Goal: Information Seeking & Learning: Learn about a topic

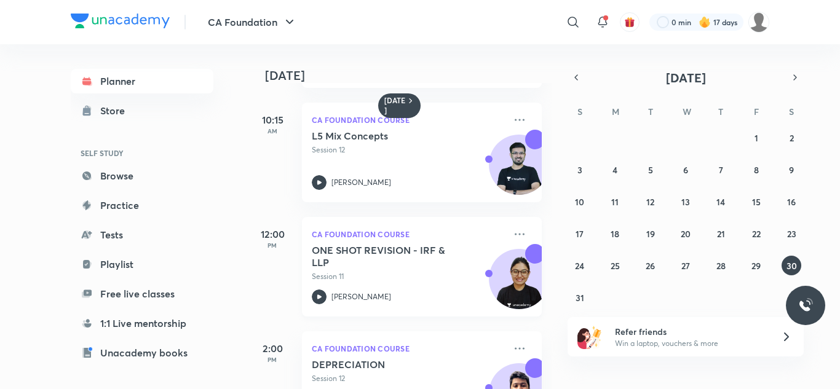
scroll to position [285, 0]
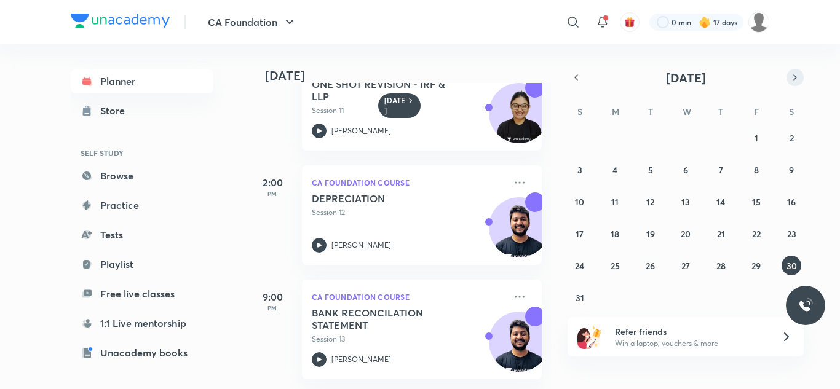
click at [791, 73] on icon "button" at bounding box center [795, 77] width 10 height 11
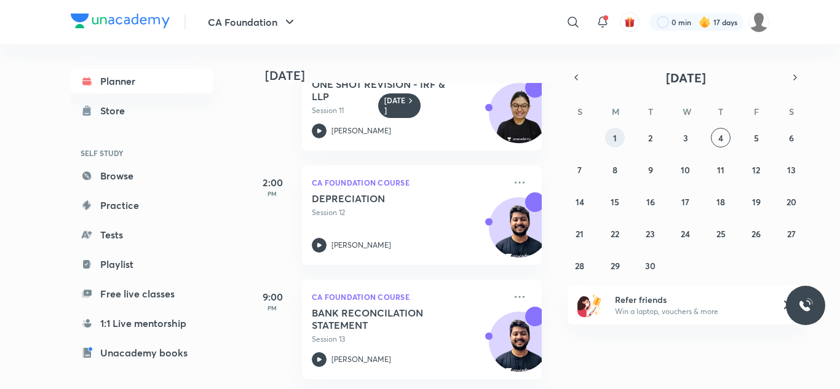
click at [622, 138] on button "1" at bounding box center [615, 138] width 20 height 20
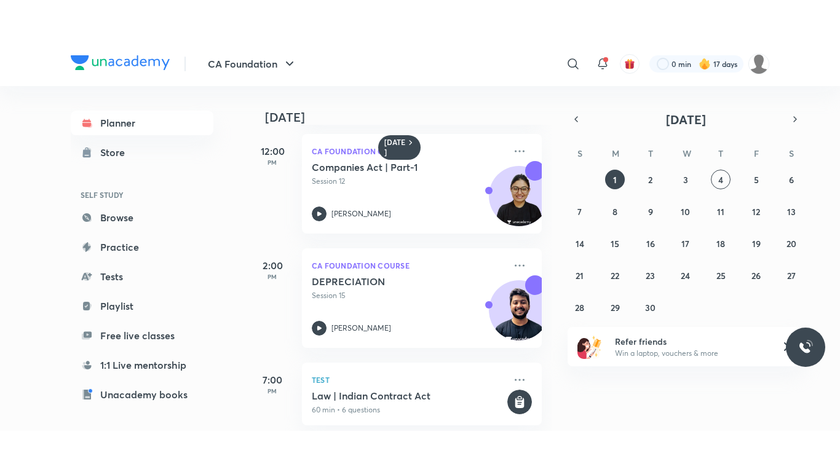
scroll to position [333, 0]
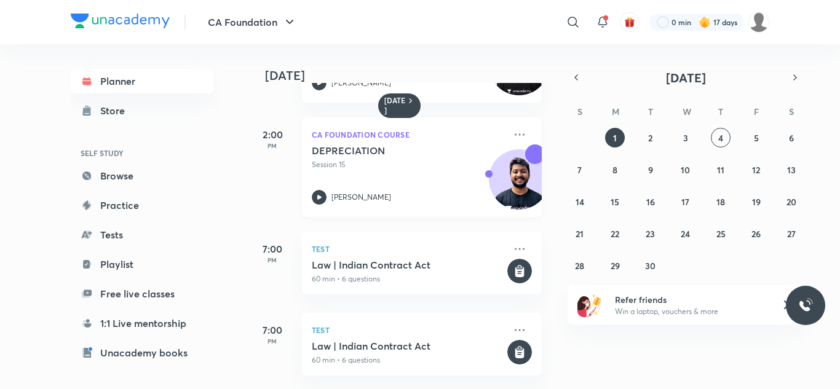
click at [460, 159] on p "Session 15" at bounding box center [408, 164] width 193 height 11
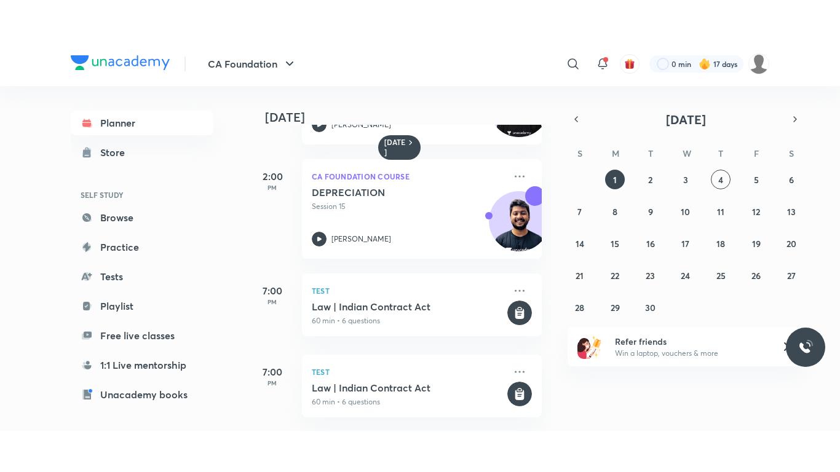
scroll to position [250, 0]
